Goal: Task Accomplishment & Management: Manage account settings

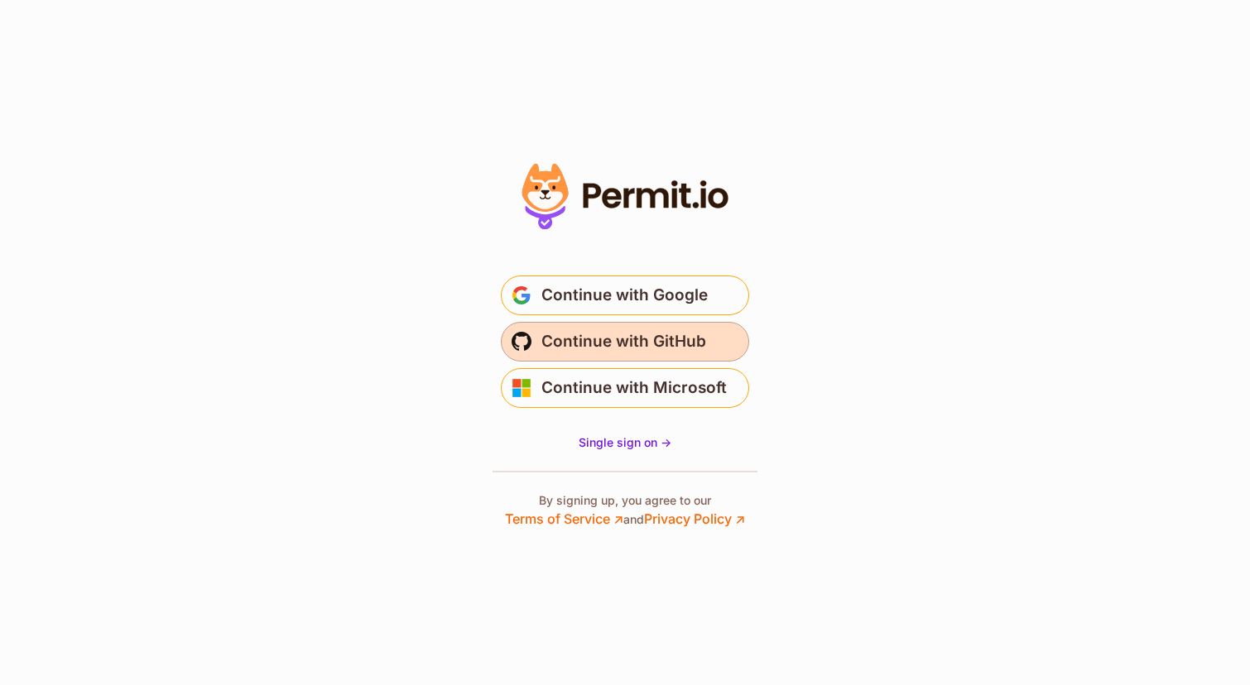
click at [635, 332] on span "Continue with GitHub" at bounding box center [623, 342] width 165 height 26
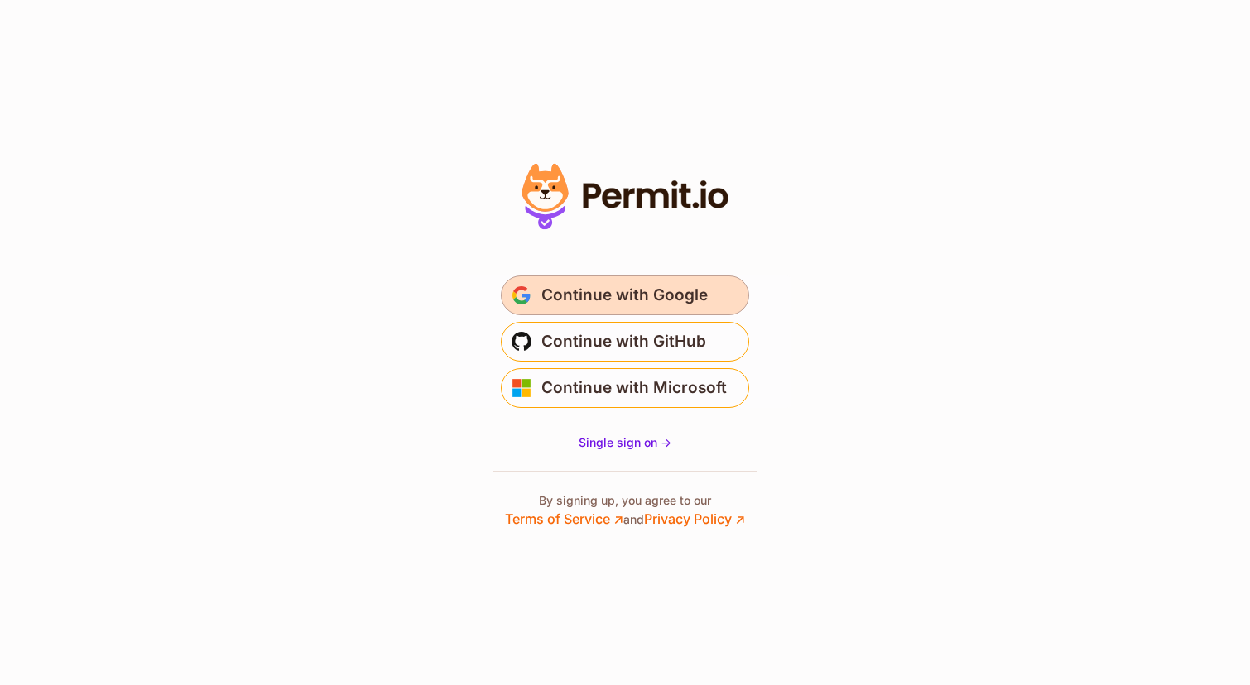
click at [616, 302] on span "Continue with Google" at bounding box center [624, 295] width 166 height 26
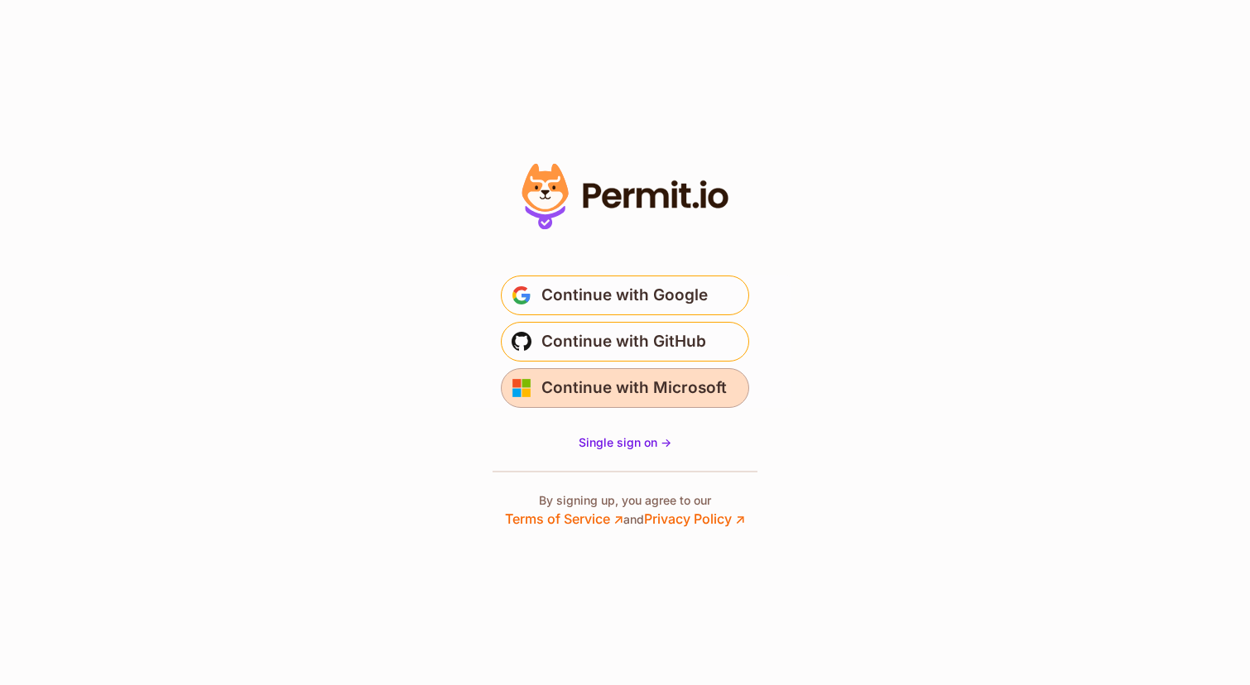
click at [622, 395] on span "Continue with Microsoft" at bounding box center [633, 388] width 185 height 26
click at [606, 377] on span "Continue with Microsoft" at bounding box center [633, 388] width 185 height 26
click at [644, 450] on link "Single sign on ->" at bounding box center [625, 443] width 93 height 17
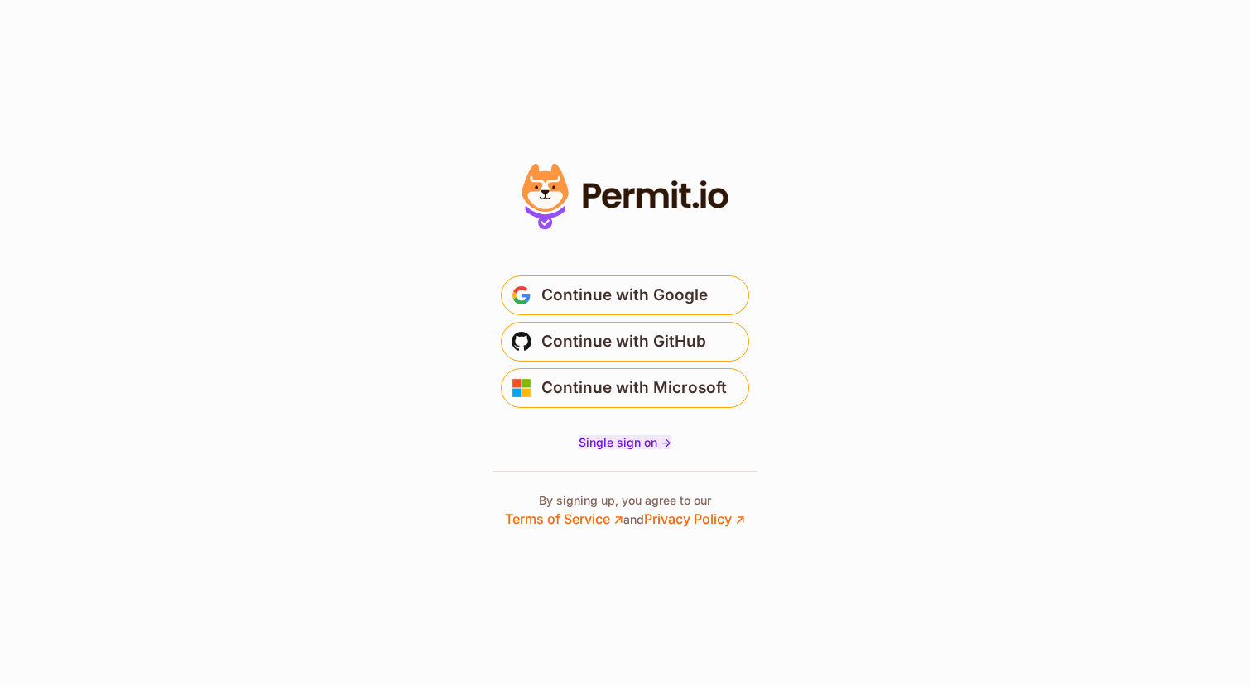
click at [650, 441] on span "Single sign on ->" at bounding box center [625, 442] width 93 height 14
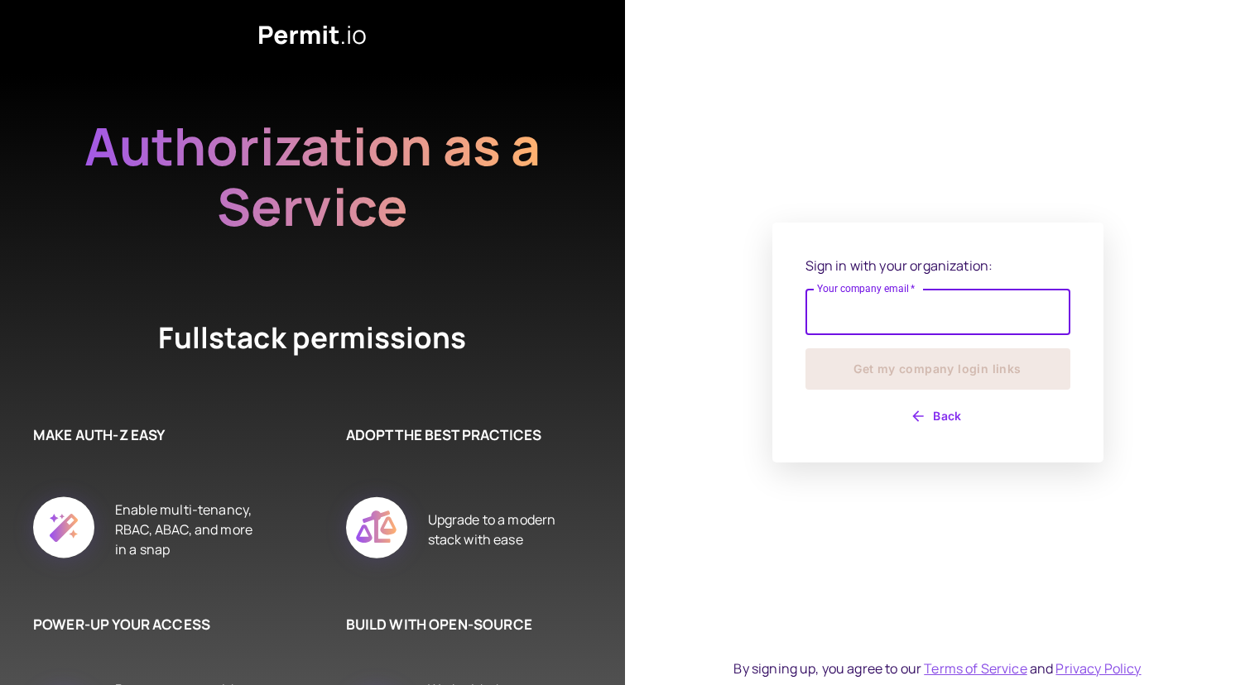
click at [860, 309] on input "Your company email   *" at bounding box center [937, 312] width 265 height 46
type input "**********"
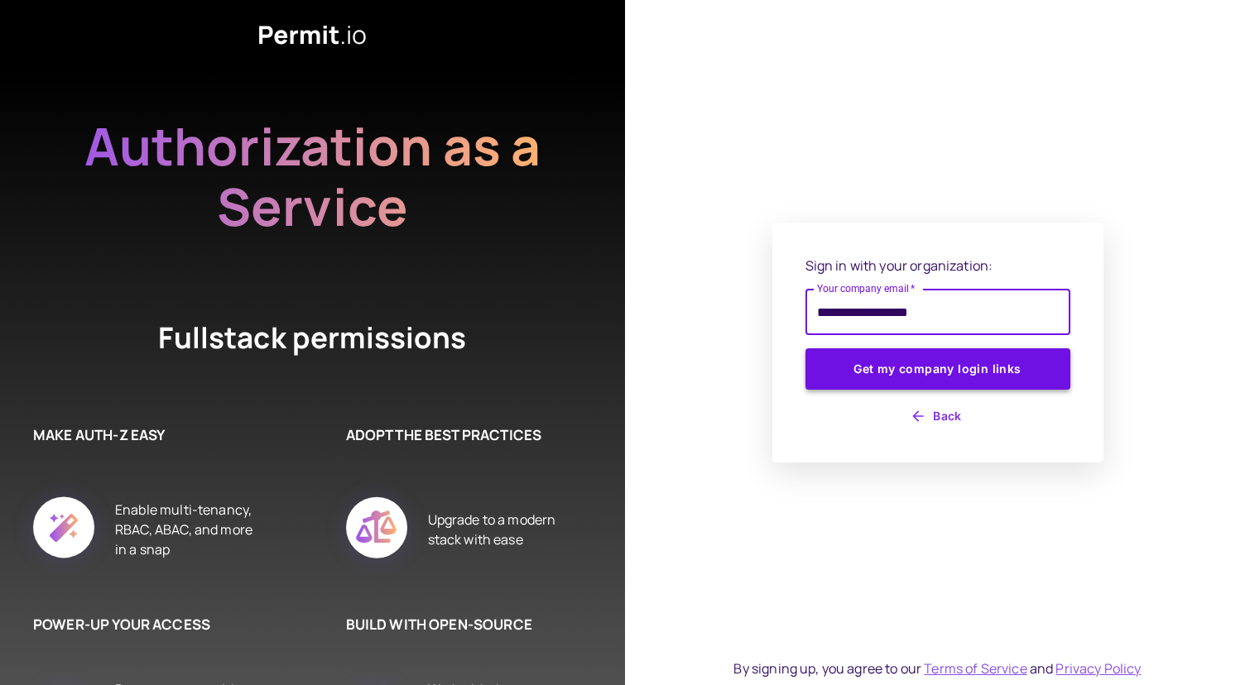
click at [970, 368] on button "Get my company login links" at bounding box center [937, 369] width 265 height 41
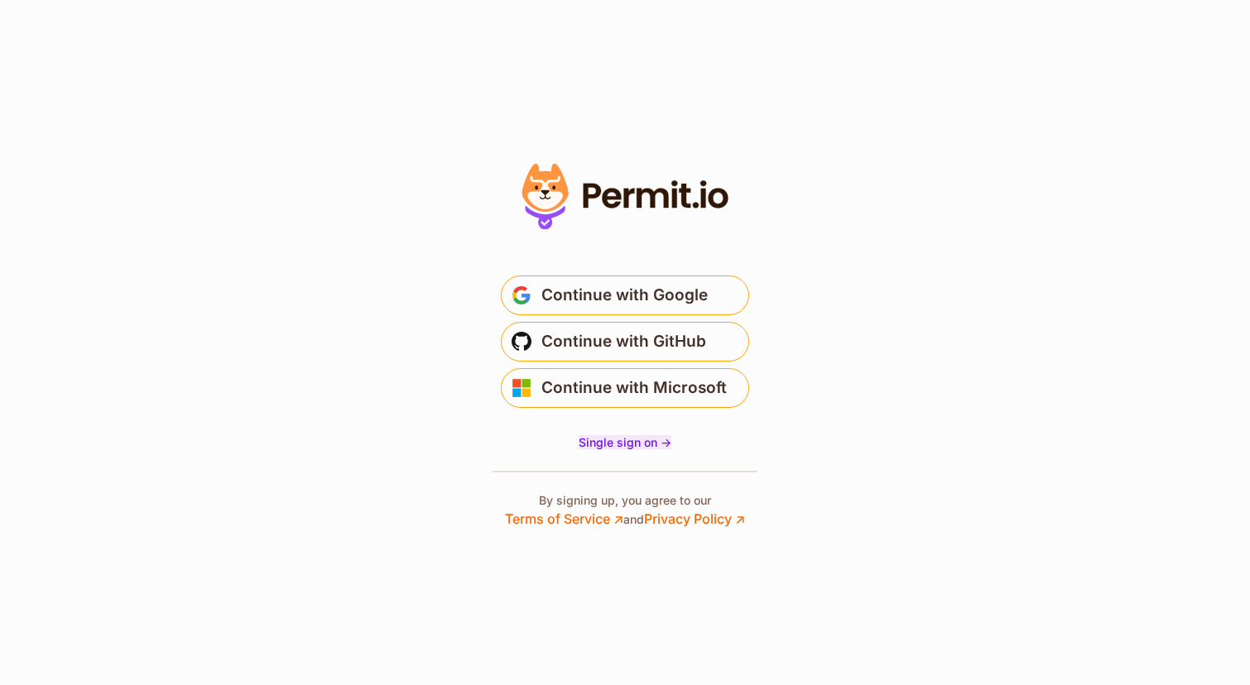
click at [623, 440] on span "Single sign on ->" at bounding box center [625, 442] width 93 height 14
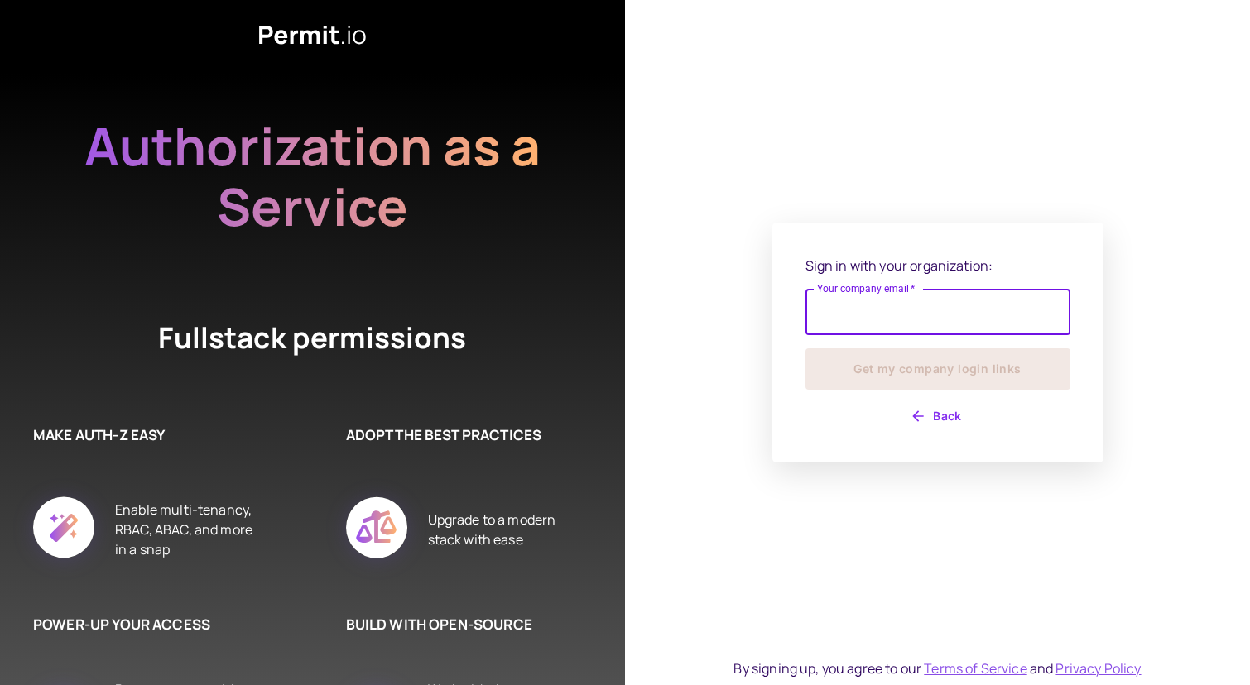
click at [858, 314] on input "Your company email   *" at bounding box center [937, 312] width 265 height 46
type input "**********"
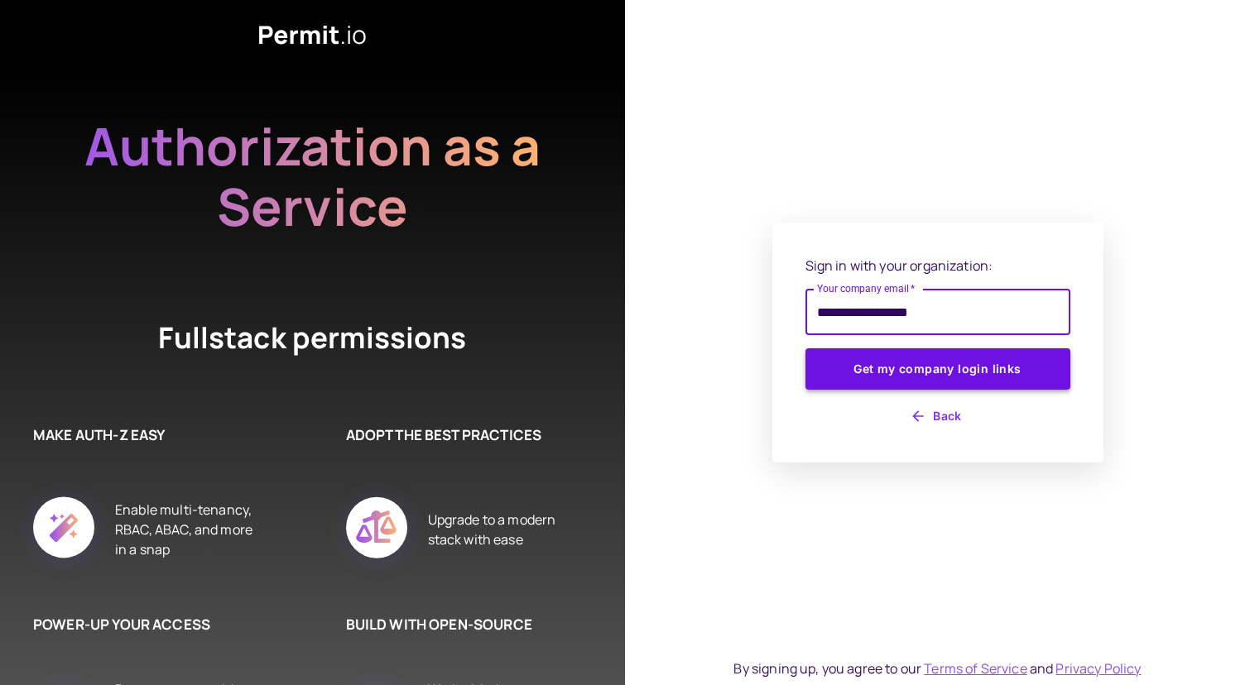
click at [906, 359] on button "Get my company login links" at bounding box center [937, 369] width 265 height 41
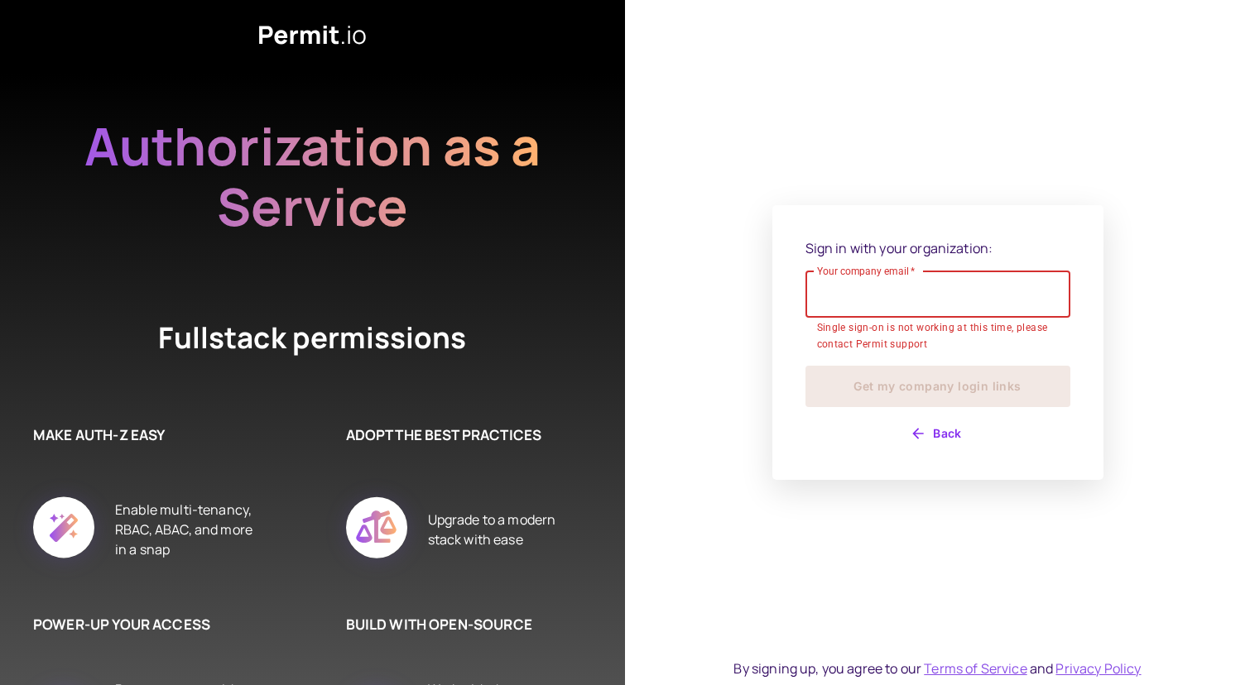
click at [912, 300] on input "Your company email   *" at bounding box center [937, 295] width 265 height 46
type input "**********"
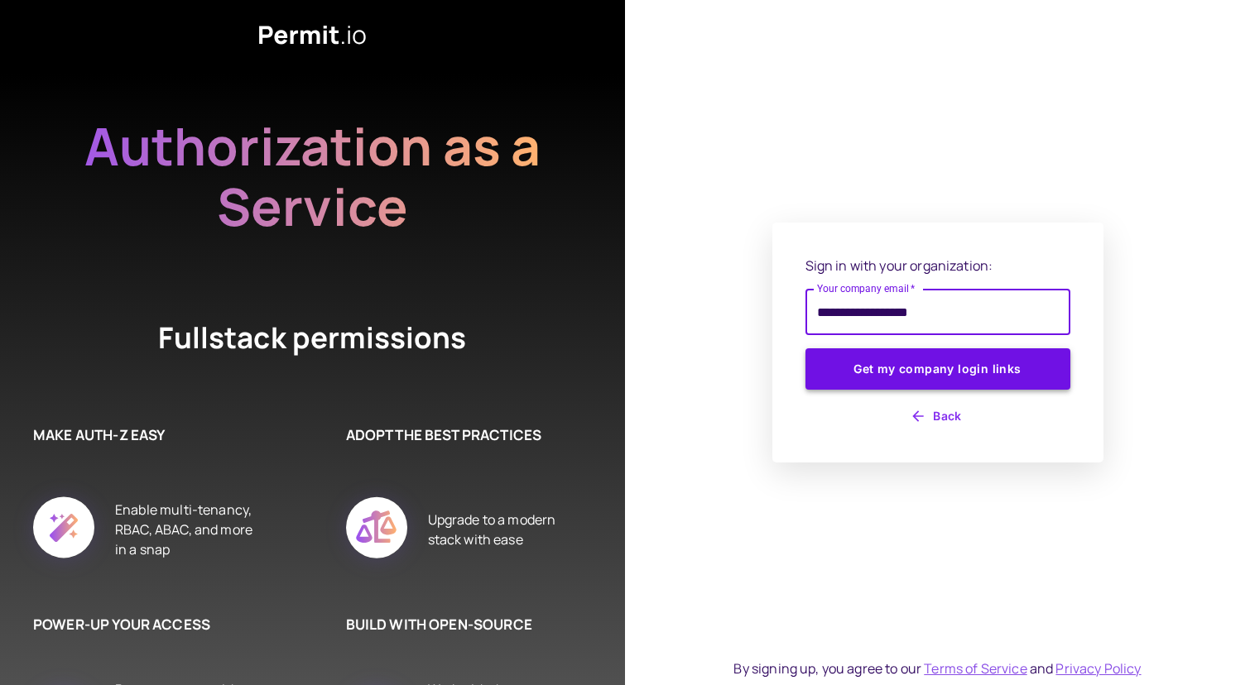
click at [925, 382] on button "Get my company login links" at bounding box center [937, 369] width 265 height 41
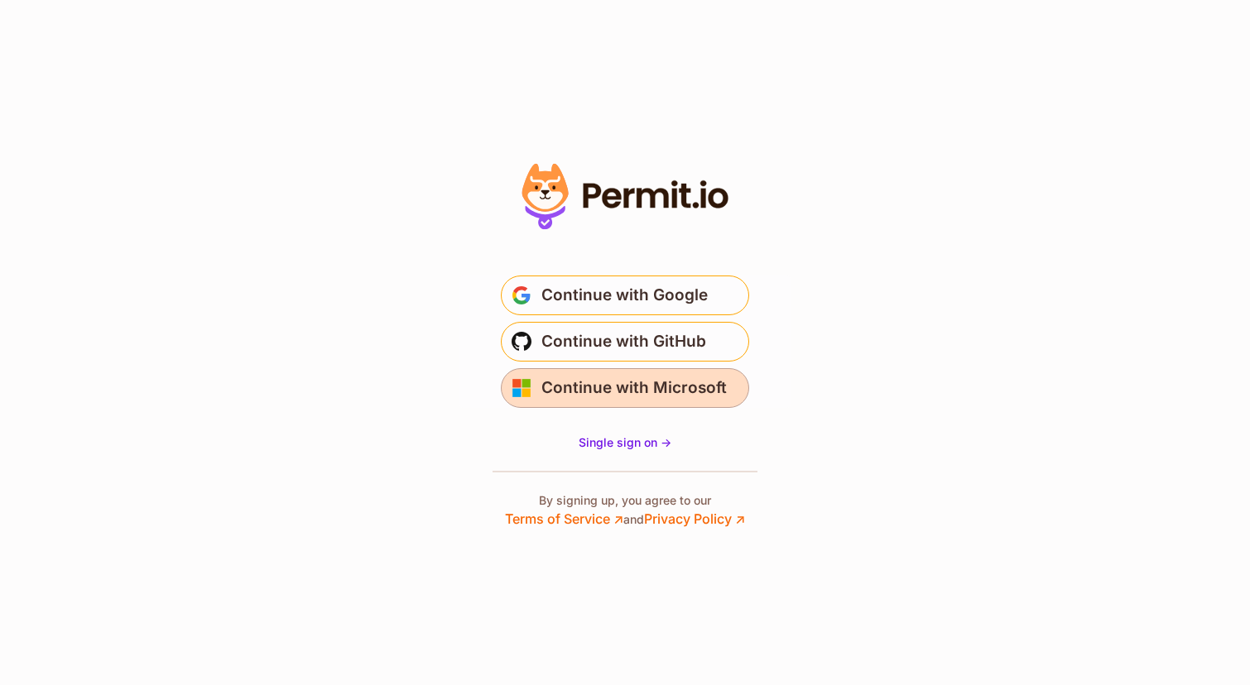
click at [709, 381] on span "Continue with Microsoft" at bounding box center [633, 388] width 185 height 26
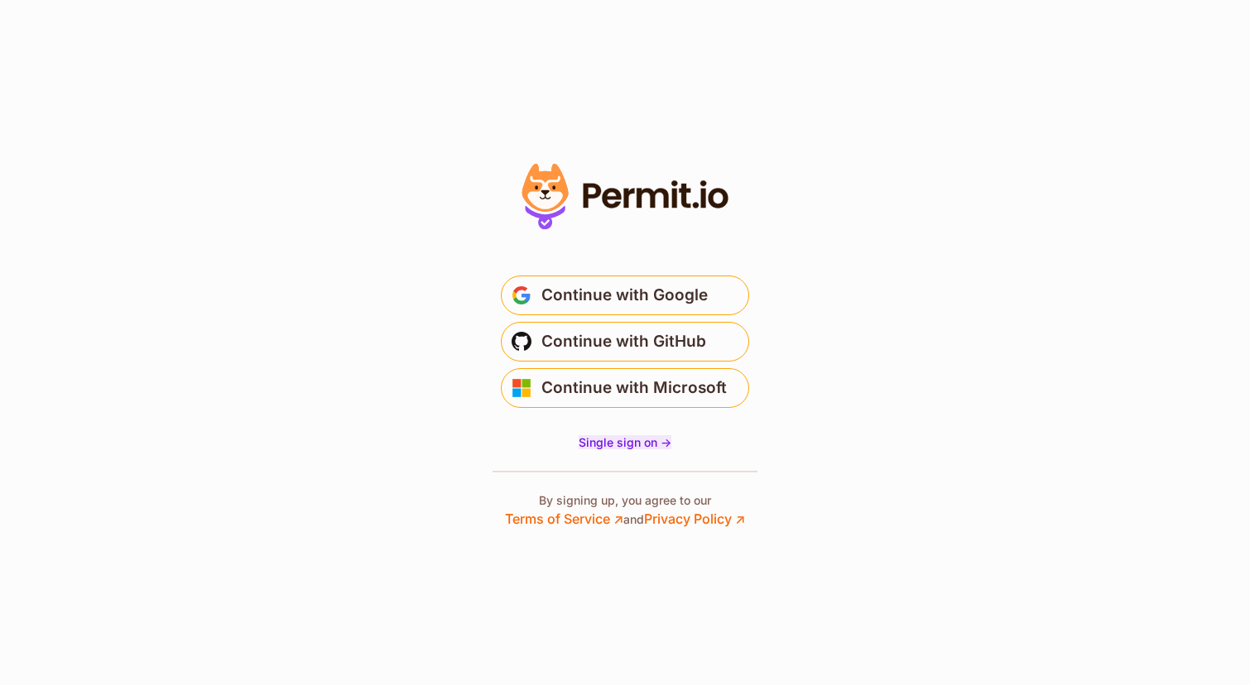
click at [642, 448] on span "Single sign on ->" at bounding box center [625, 442] width 93 height 14
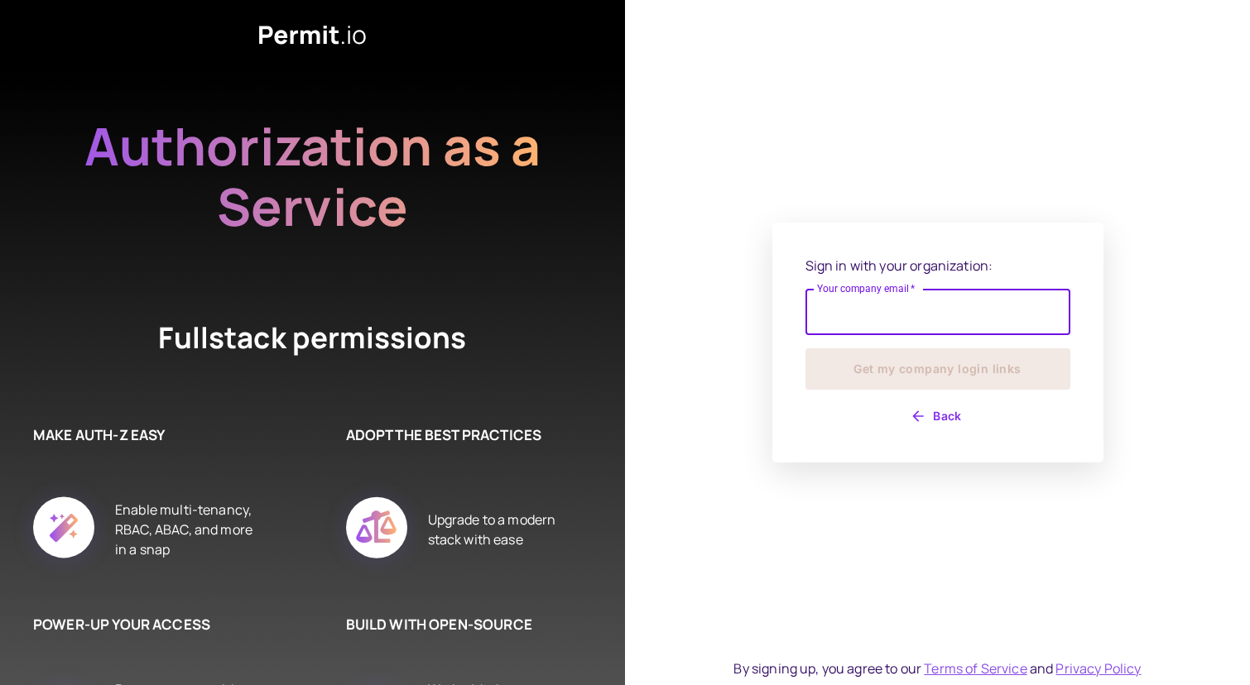
click at [885, 302] on input "Your company email   *" at bounding box center [937, 312] width 265 height 46
type input "**********"
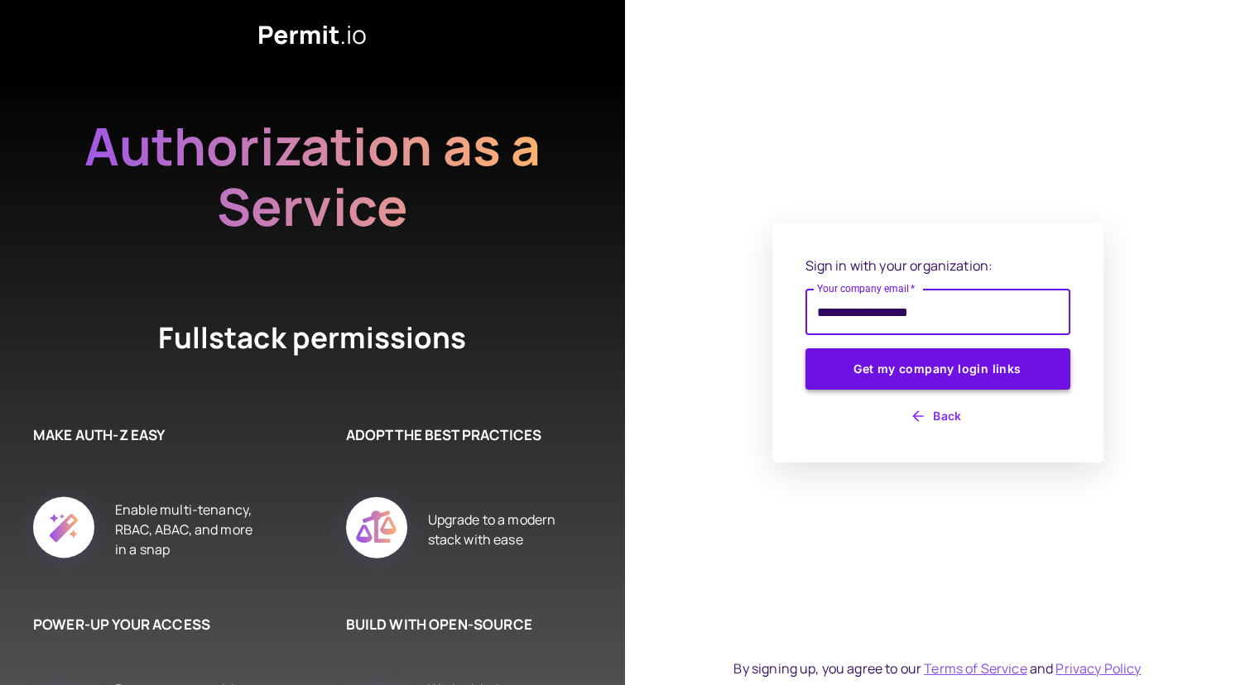
click at [921, 373] on button "Get my company login links" at bounding box center [937, 369] width 265 height 41
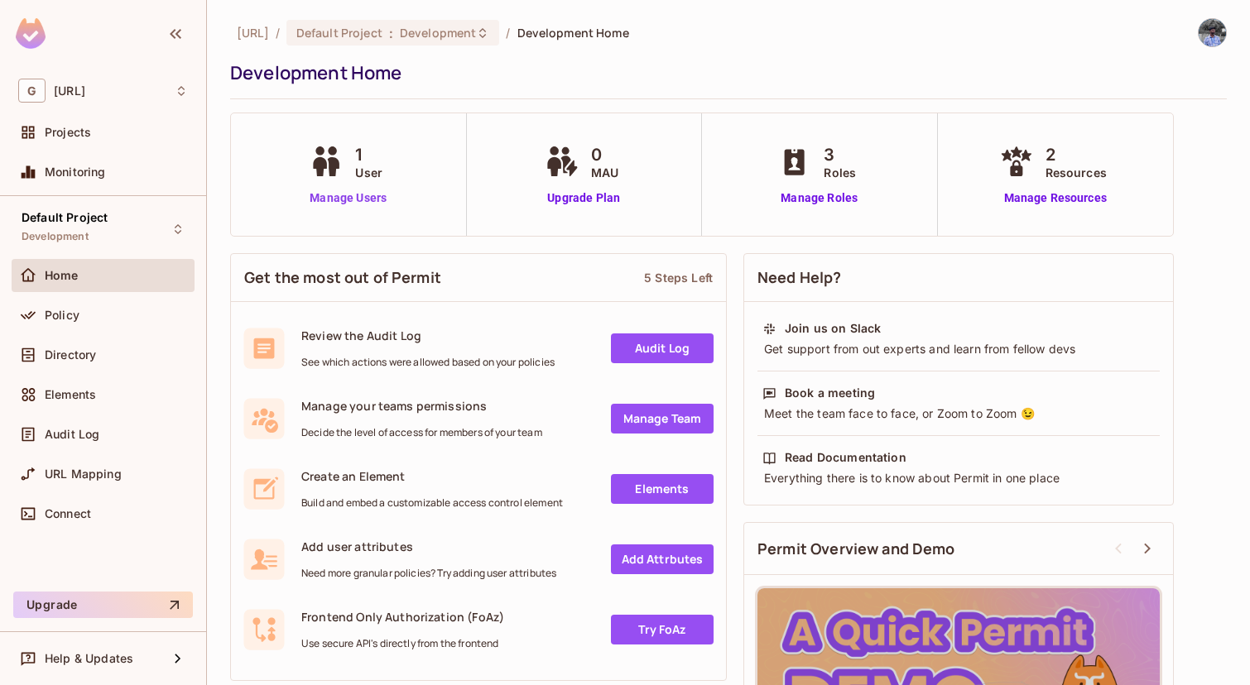
click at [344, 196] on link "Manage Users" at bounding box center [347, 198] width 85 height 17
click at [34, 312] on icon at bounding box center [28, 315] width 15 height 8
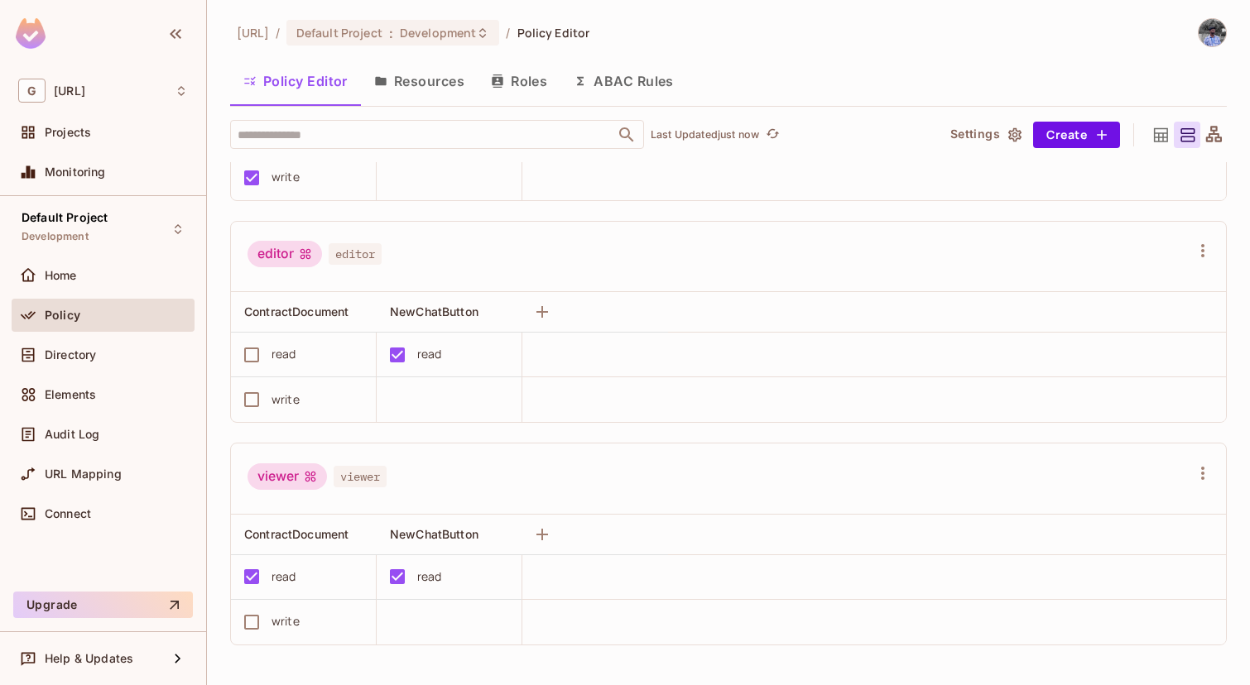
scroll to position [1, 0]
click at [47, 365] on div "Directory" at bounding box center [103, 355] width 183 height 33
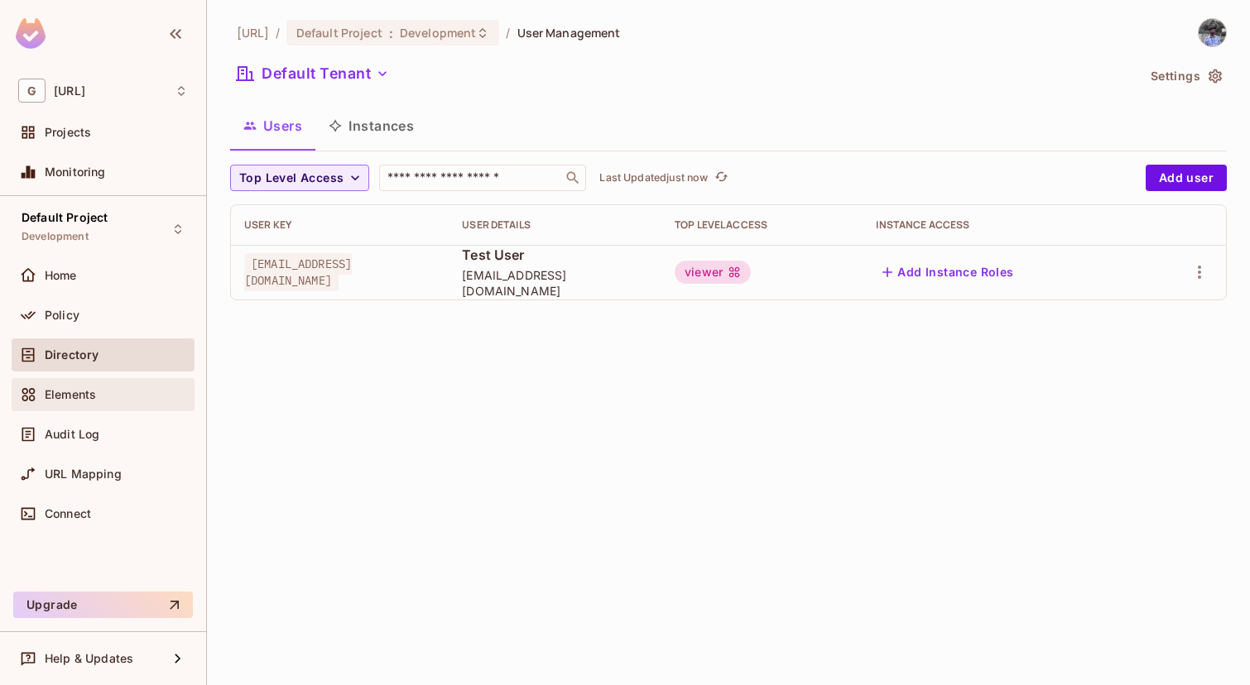
click at [74, 393] on span "Elements" at bounding box center [70, 394] width 51 height 13
